Goal: Check status: Check status

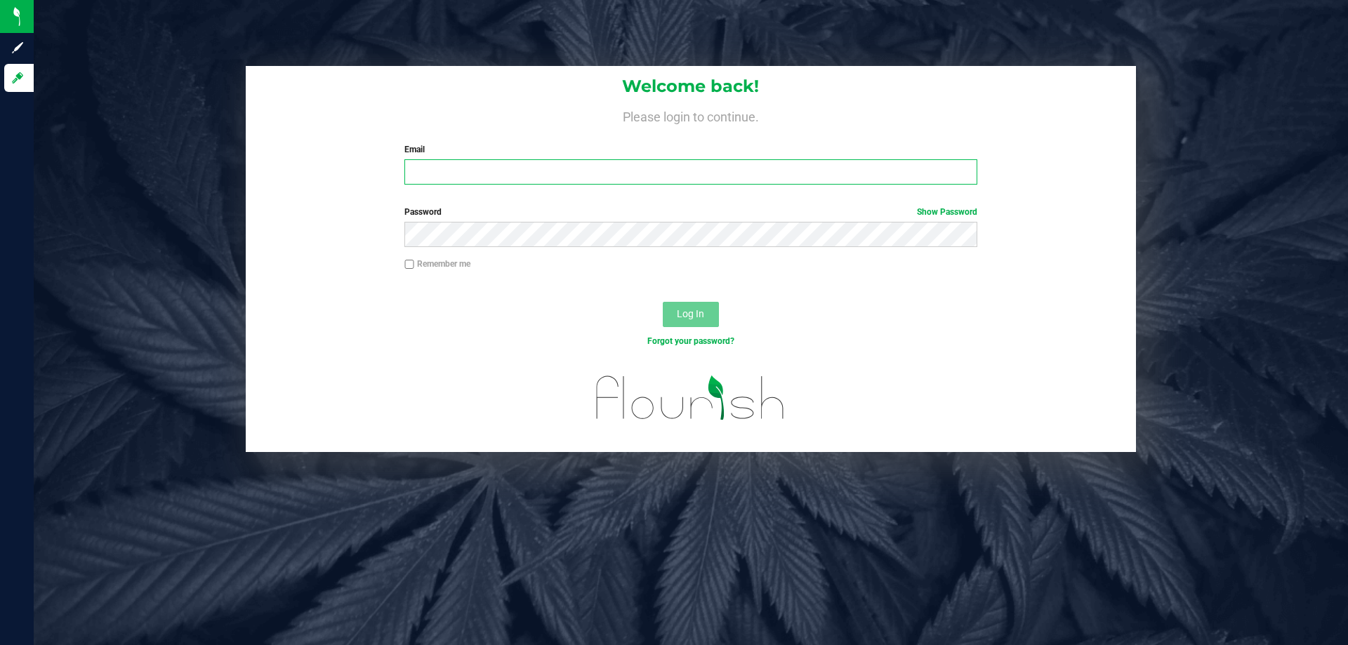
click at [459, 173] on input "Email" at bounding box center [690, 171] width 572 height 25
type input "[EMAIL_ADDRESS][DOMAIN_NAME]"
click at [663, 302] on button "Log In" at bounding box center [691, 314] width 56 height 25
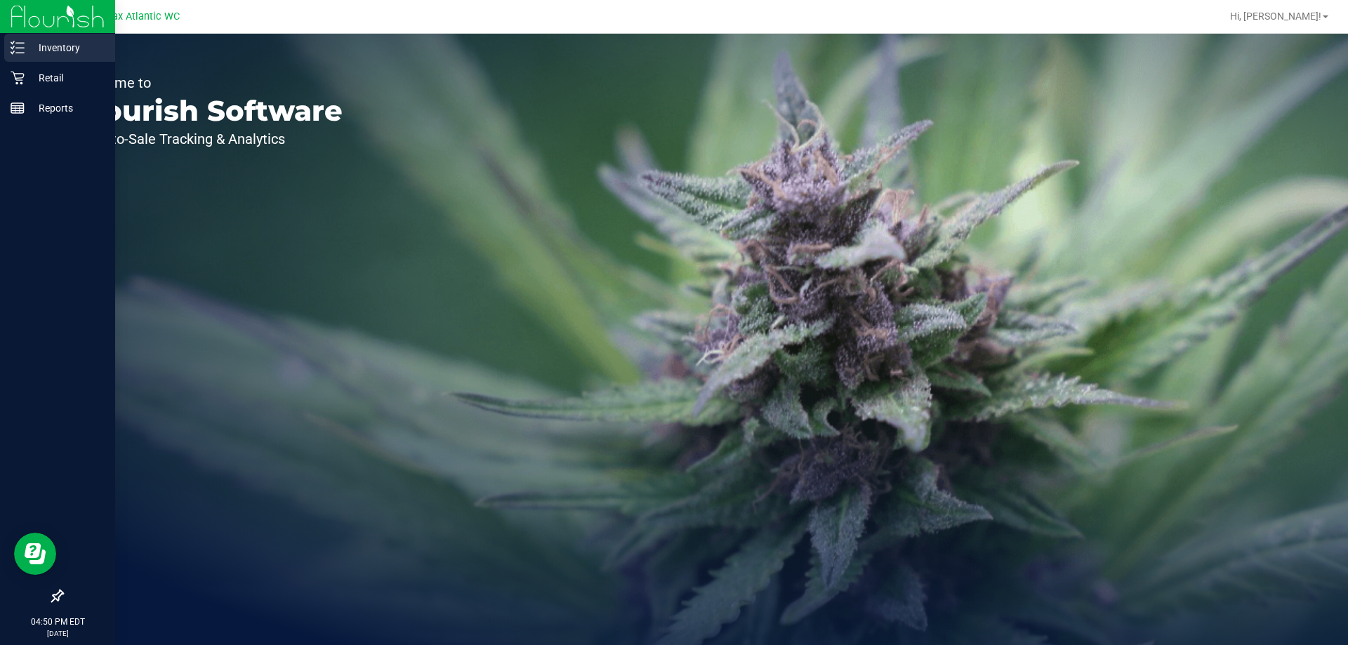
click at [47, 58] on div "Inventory" at bounding box center [59, 48] width 111 height 28
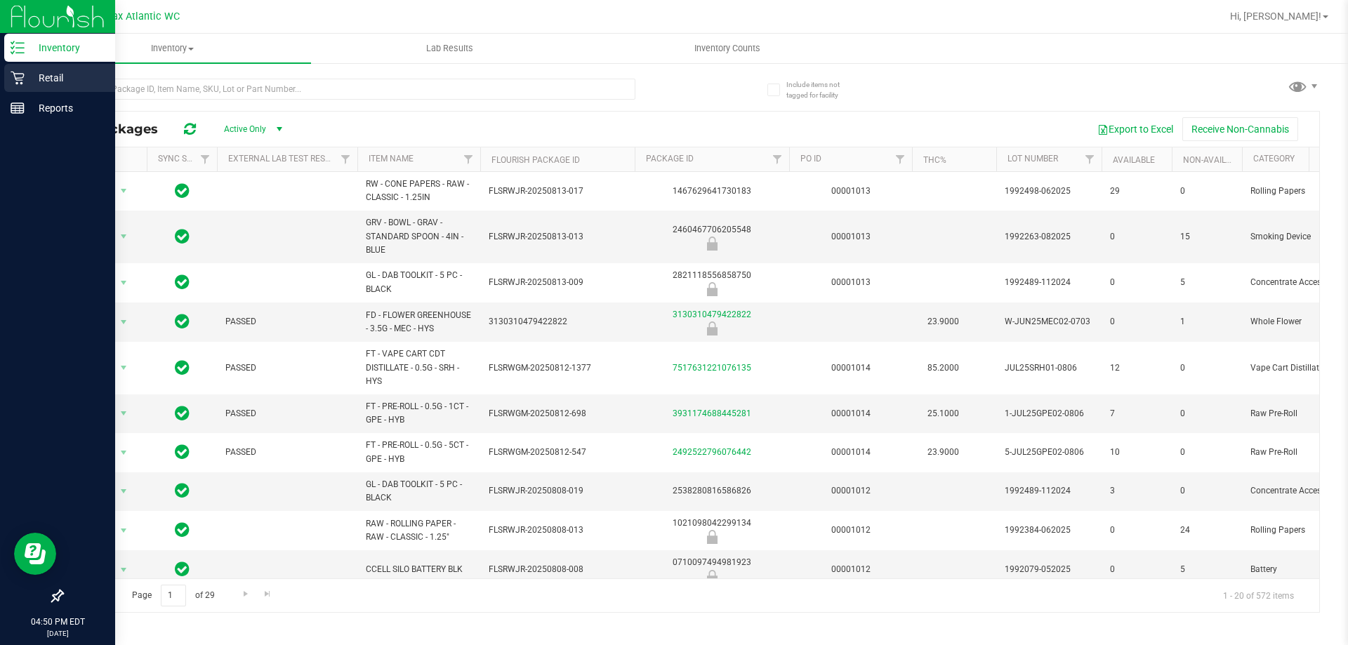
click at [13, 77] on icon at bounding box center [18, 78] width 14 height 14
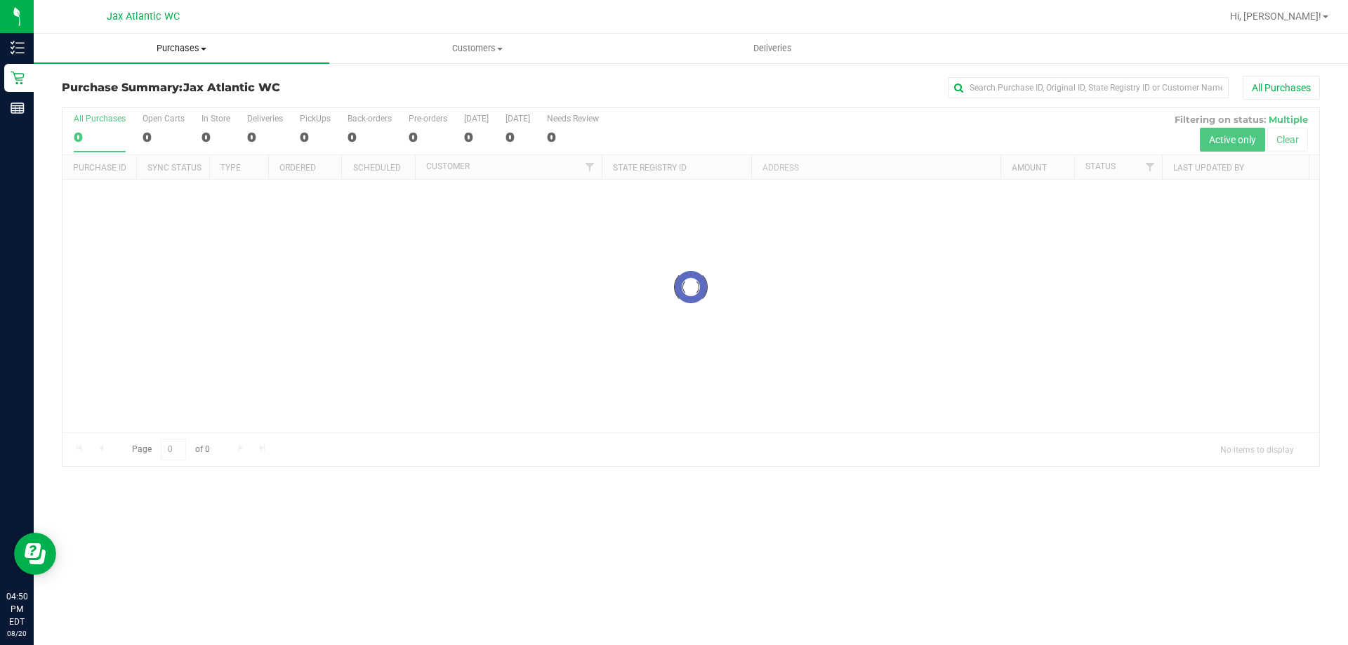
click at [169, 44] on span "Purchases" at bounding box center [182, 48] width 296 height 13
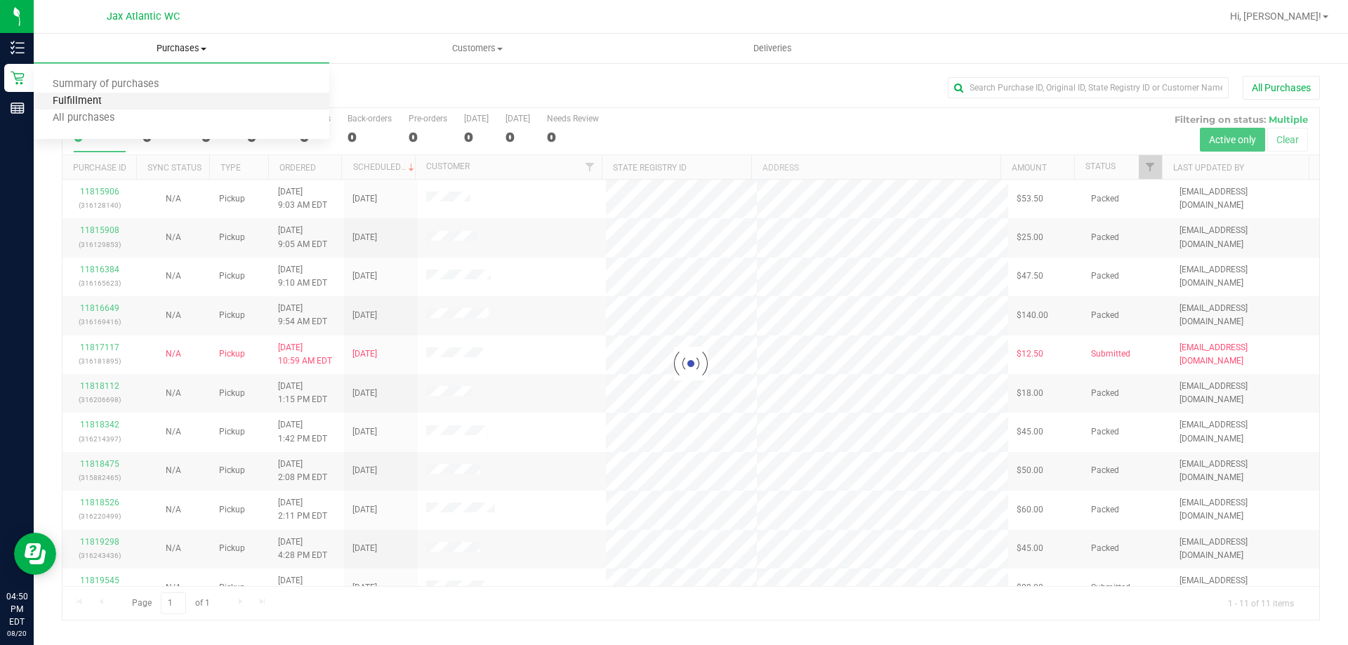
click at [101, 99] on span "Fulfillment" at bounding box center [77, 101] width 87 height 12
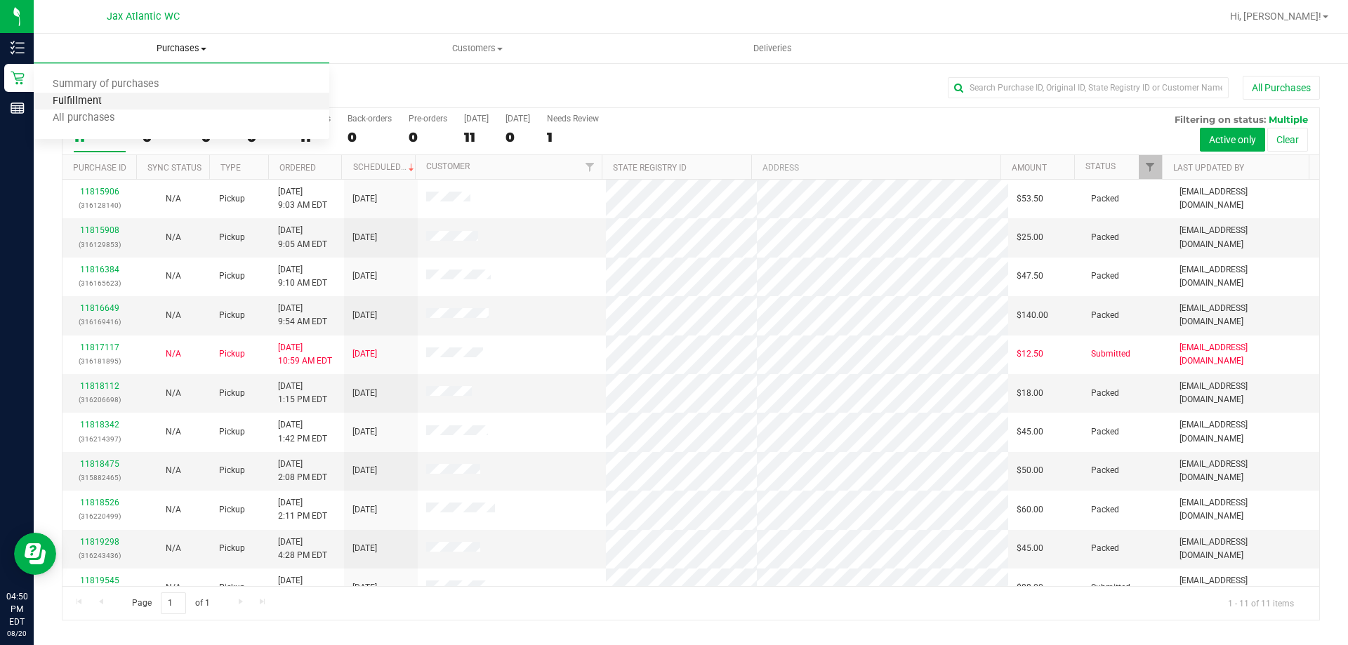
click at [114, 107] on span "Fulfillment" at bounding box center [77, 101] width 87 height 12
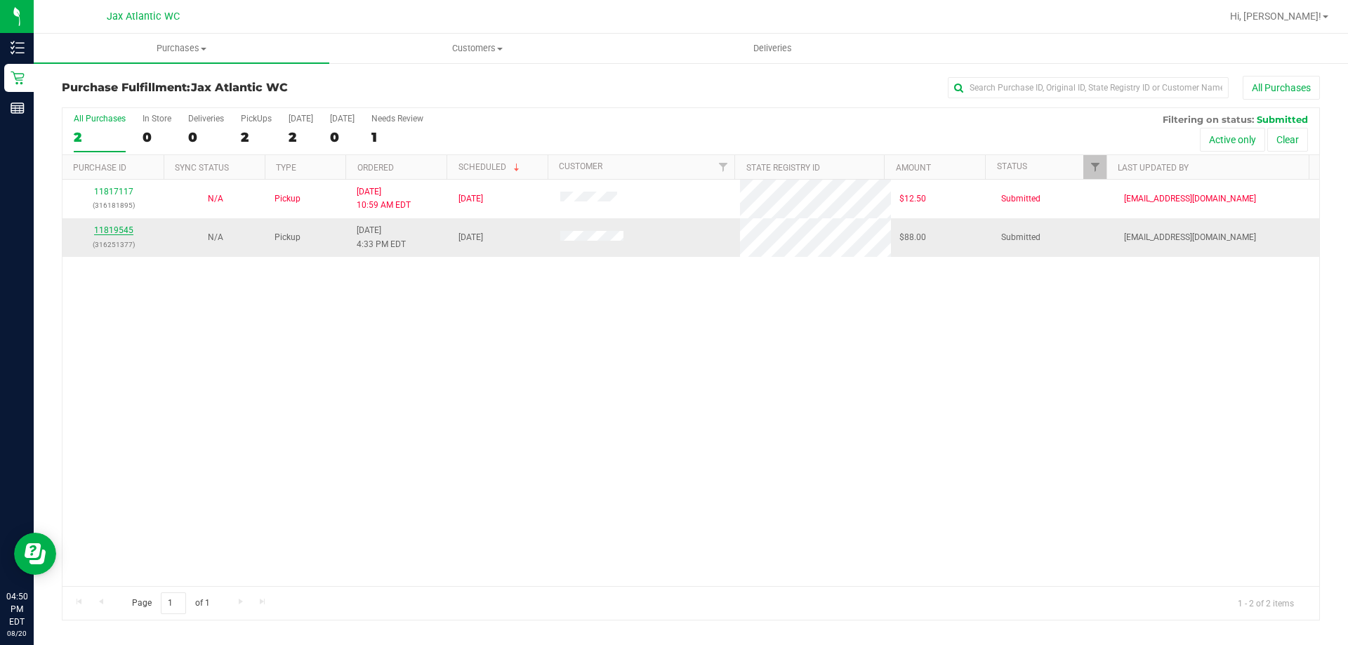
click at [116, 230] on link "11819545" at bounding box center [113, 230] width 39 height 10
